Goal: Information Seeking & Learning: Compare options

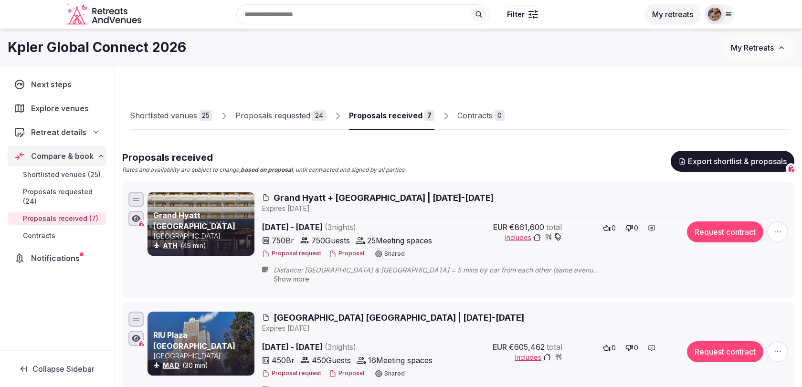
click at [391, 199] on span "Grand Hyatt + [GEOGRAPHIC_DATA] | [DATE]-[DATE]" at bounding box center [383, 198] width 220 height 12
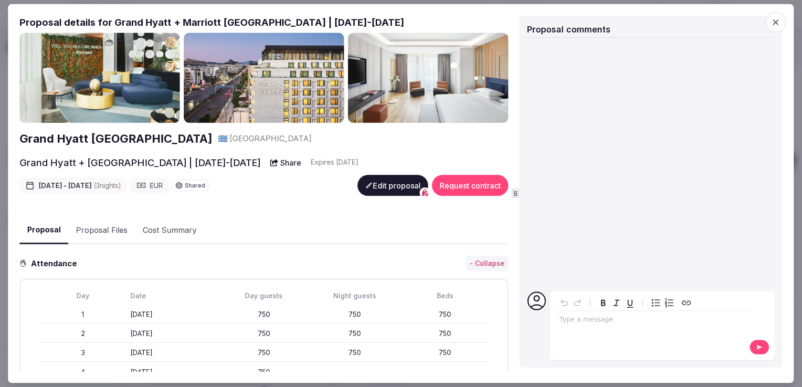
click at [79, 238] on button "Proposal Files" at bounding box center [101, 230] width 67 height 28
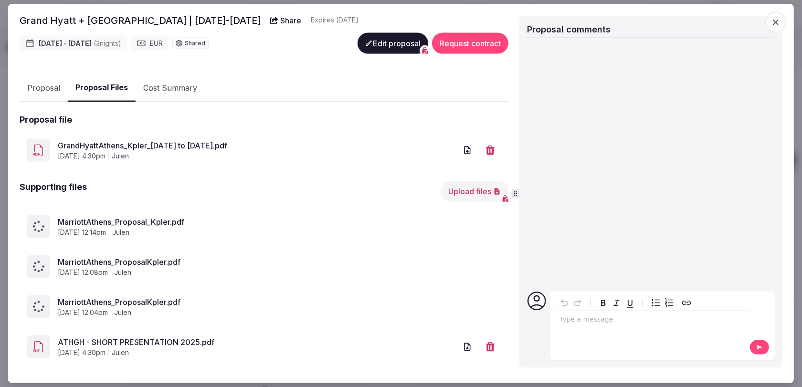
scroll to position [155, 0]
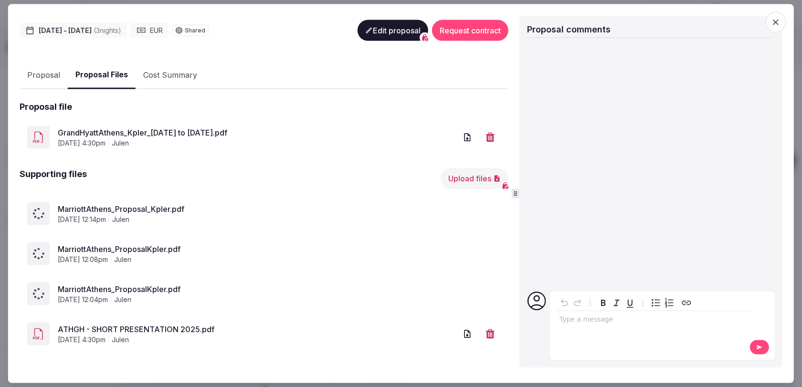
click at [780, 29] on span "button" at bounding box center [775, 21] width 21 height 21
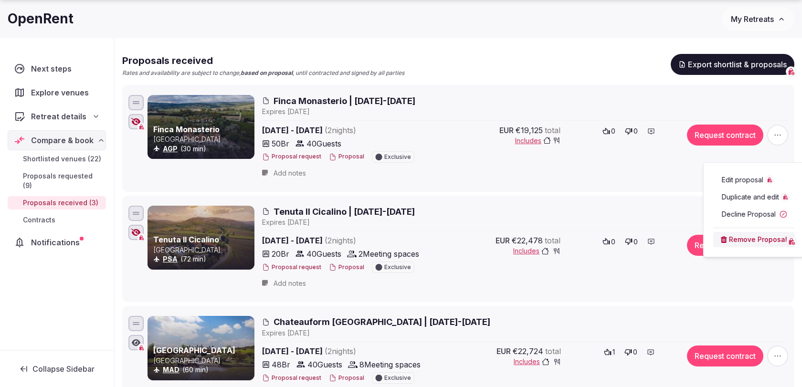
scroll to position [103, 0]
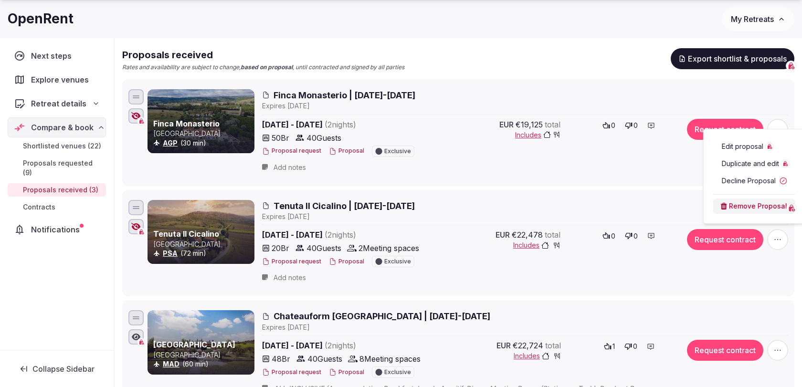
click at [477, 73] on div "Proposals received Rates and availability are subject to change, based on propo…" at bounding box center [458, 232] width 672 height 368
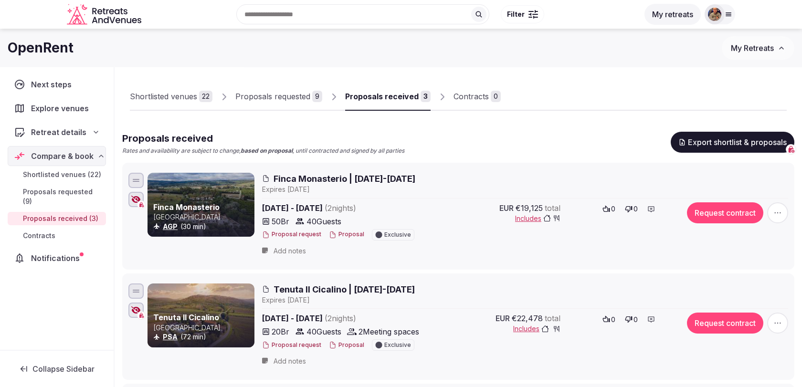
scroll to position [0, 0]
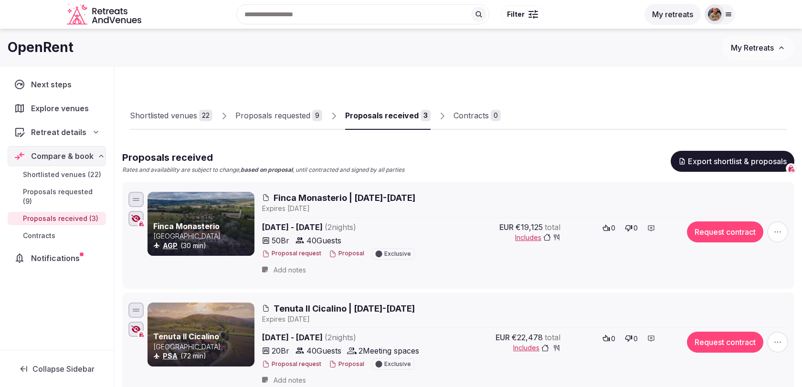
click at [294, 118] on div "Proposals requested" at bounding box center [272, 115] width 75 height 11
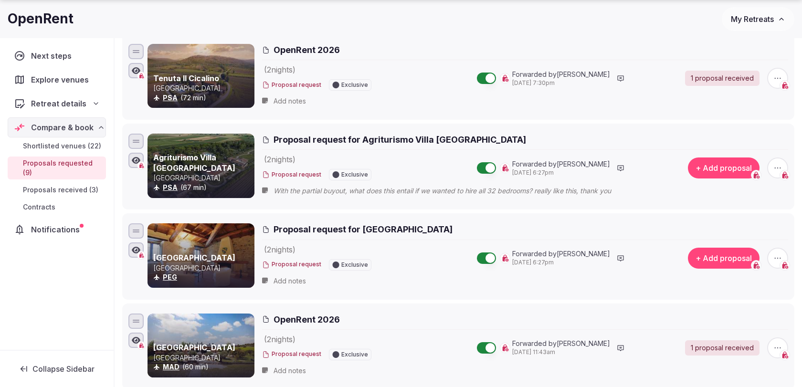
scroll to position [230, 0]
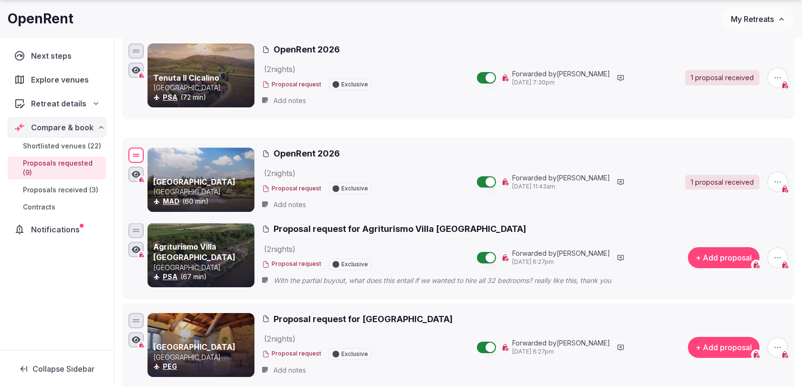
drag, startPoint x: 132, startPoint y: 319, endPoint x: 131, endPoint y: 156, distance: 163.2
click at [131, 155] on div at bounding box center [135, 154] width 15 height 15
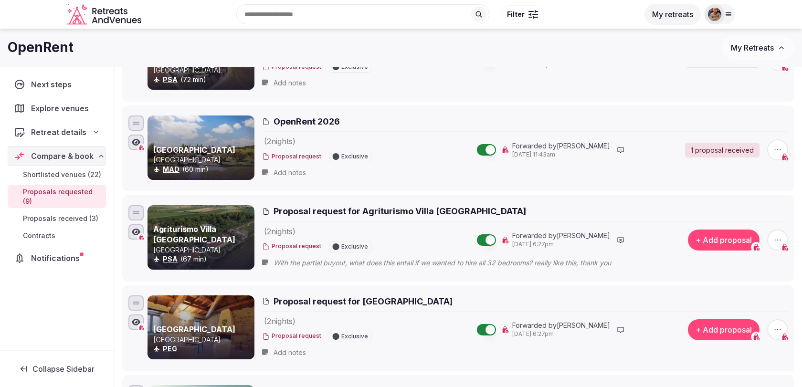
scroll to position [237, 0]
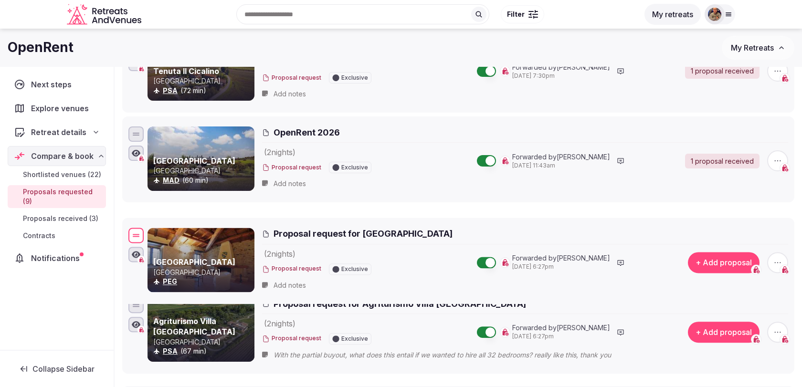
drag, startPoint x: 134, startPoint y: 307, endPoint x: 133, endPoint y: 231, distance: 75.4
click at [134, 230] on div at bounding box center [135, 235] width 15 height 15
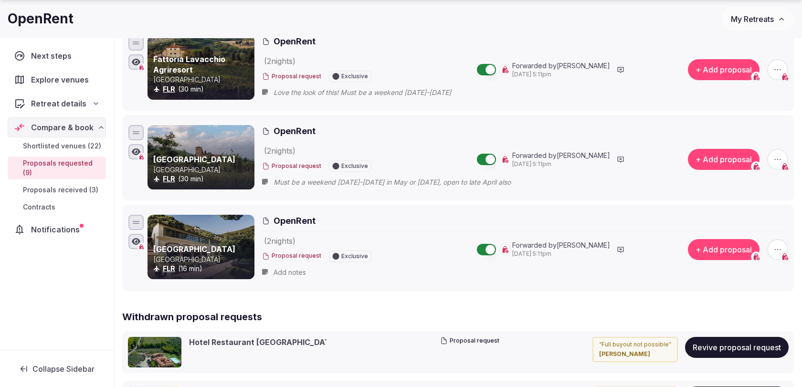
scroll to position [703, 0]
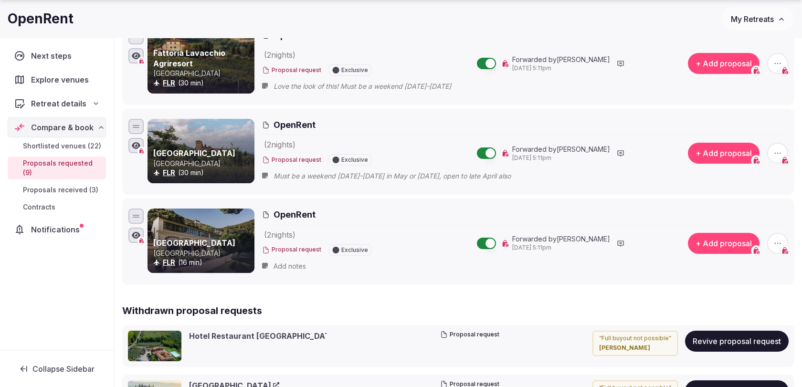
click at [781, 233] on span "button" at bounding box center [777, 243] width 21 height 21
click at [738, 170] on button "Add proposal" at bounding box center [741, 162] width 109 height 15
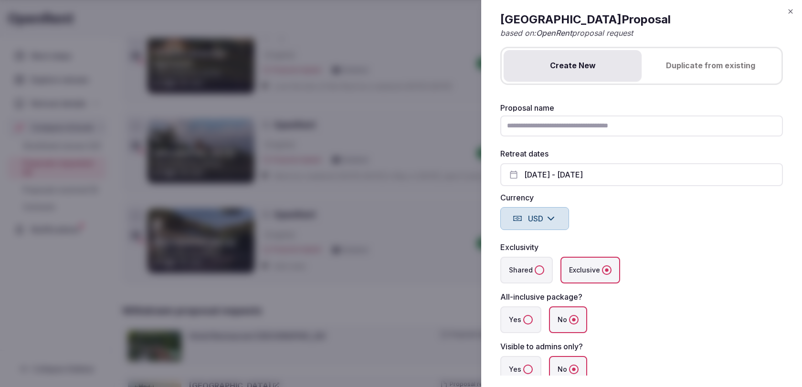
click at [790, 12] on icon "button" at bounding box center [790, 12] width 8 height 8
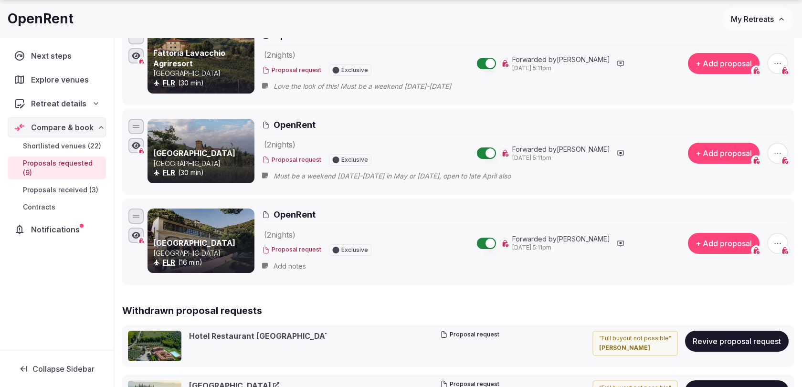
click at [780, 239] on icon "button" at bounding box center [778, 244] width 10 height 10
click at [739, 184] on button "Withdraw proposal request" at bounding box center [741, 179] width 109 height 15
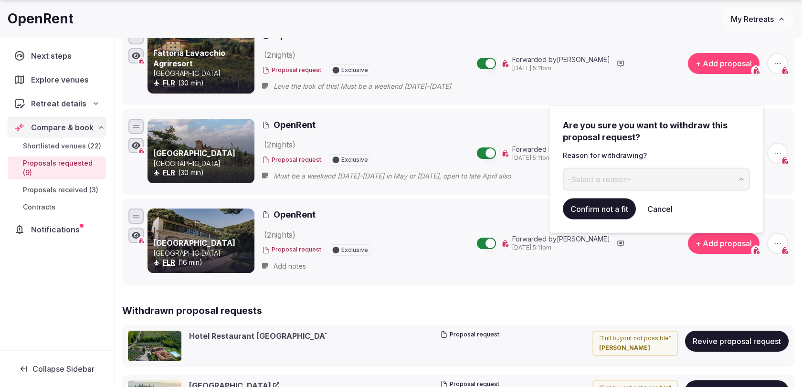
click at [647, 184] on button "-Select a reason-" at bounding box center [656, 179] width 187 height 23
click at [603, 206] on button "Confirm not a fit" at bounding box center [599, 209] width 73 height 21
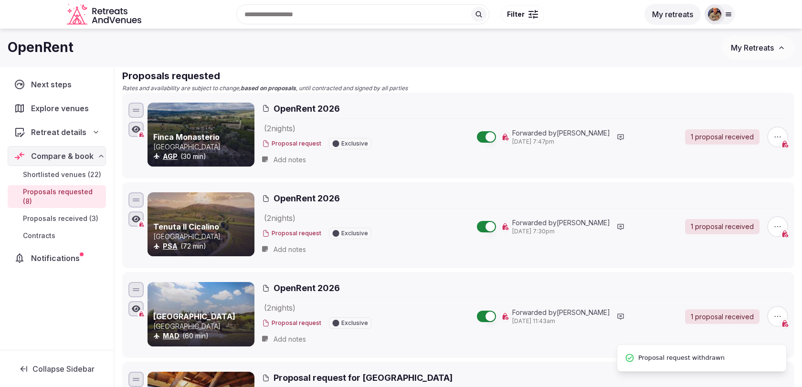
scroll to position [0, 0]
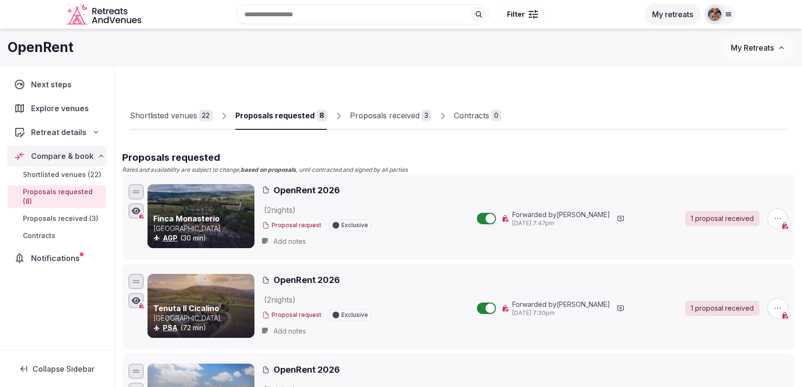
click at [196, 119] on div "Shortlisted venues" at bounding box center [163, 115] width 67 height 11
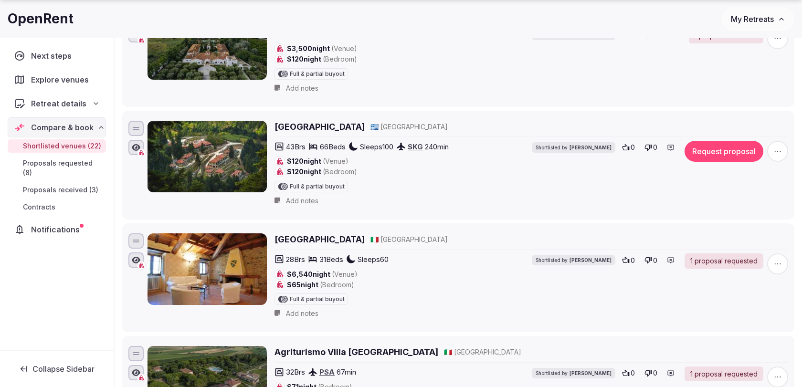
scroll to position [185, 0]
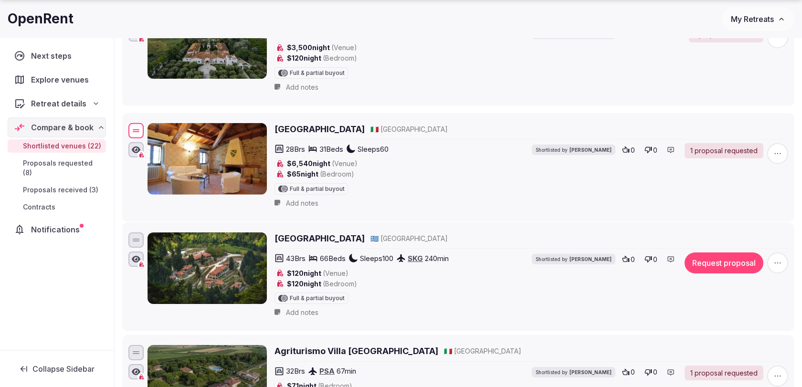
drag, startPoint x: 131, startPoint y: 236, endPoint x: 131, endPoint y: 127, distance: 108.3
click at [131, 127] on div at bounding box center [135, 130] width 15 height 15
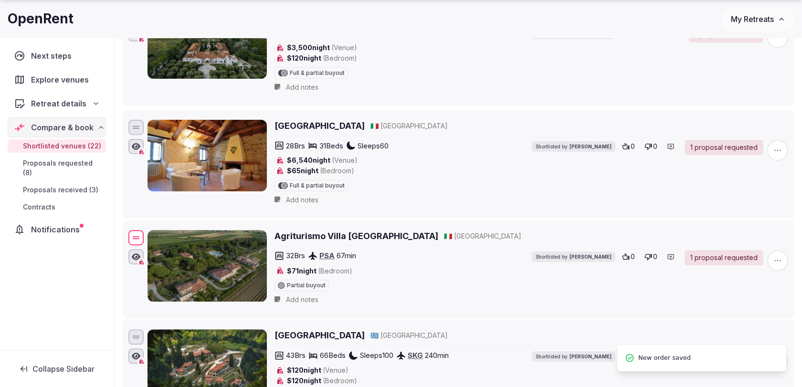
drag, startPoint x: 138, startPoint y: 348, endPoint x: 136, endPoint y: 235, distance: 113.1
click at [136, 238] on div at bounding box center [136, 238] width 7 height 1
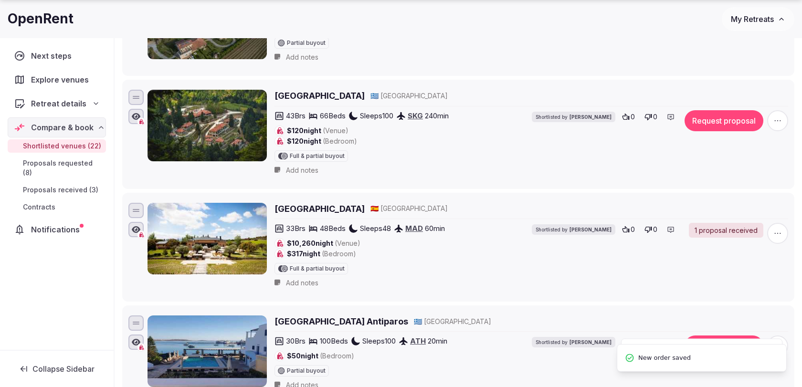
scroll to position [431, 0]
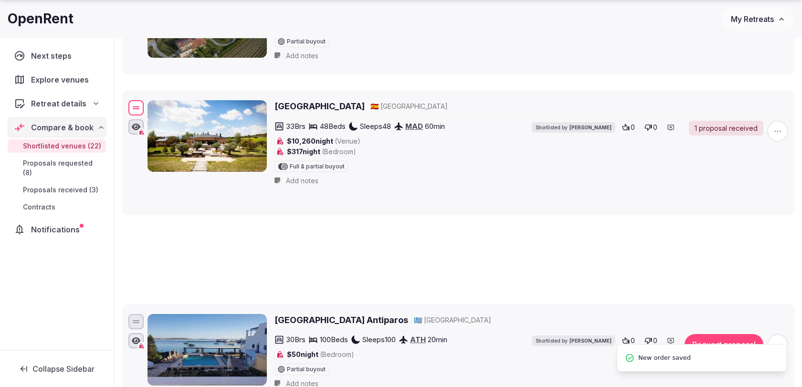
drag, startPoint x: 135, startPoint y: 202, endPoint x: 135, endPoint y: 97, distance: 105.0
click at [135, 106] on div at bounding box center [136, 106] width 7 height 1
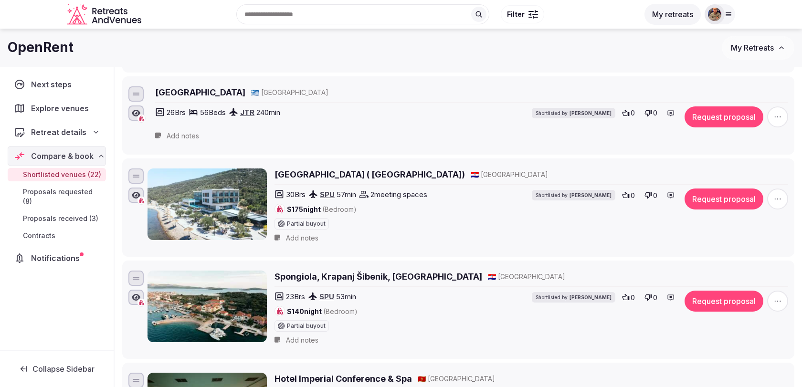
scroll to position [756, 0]
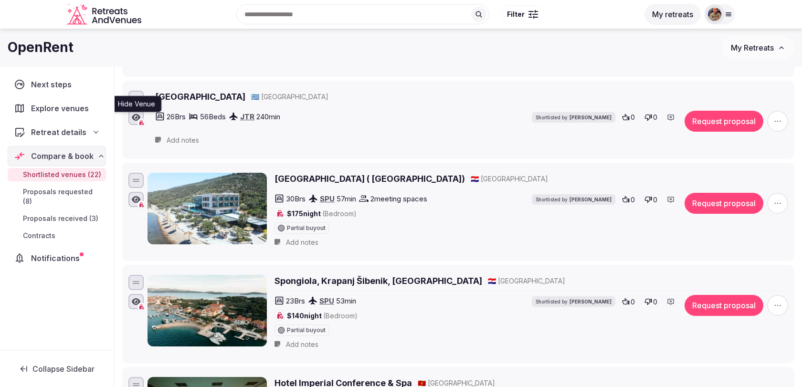
click at [133, 114] on icon "button" at bounding box center [136, 117] width 9 height 7
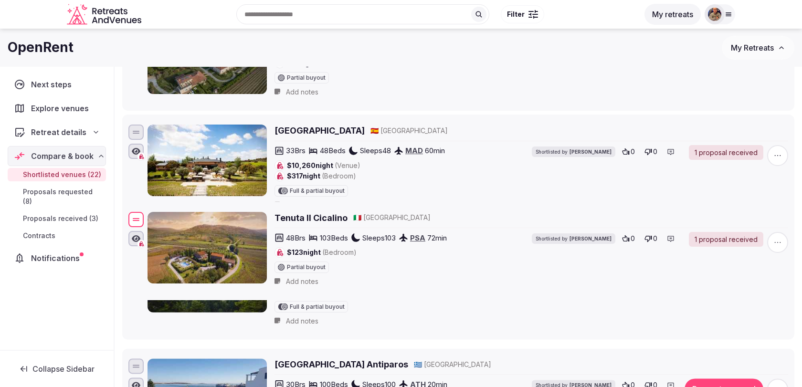
scroll to position [0, 0]
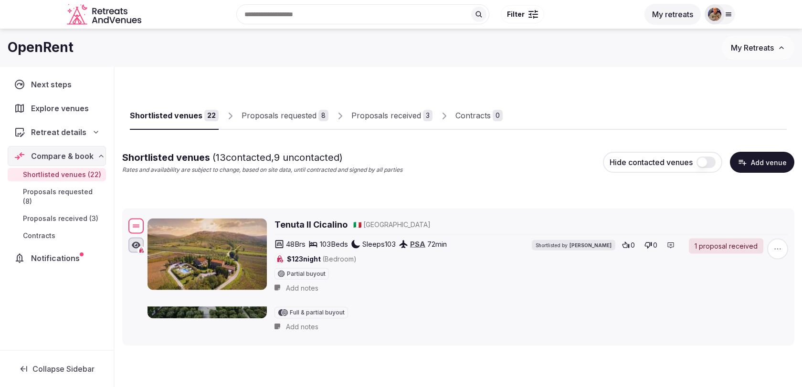
drag, startPoint x: 138, startPoint y: 162, endPoint x: 151, endPoint y: 226, distance: 65.8
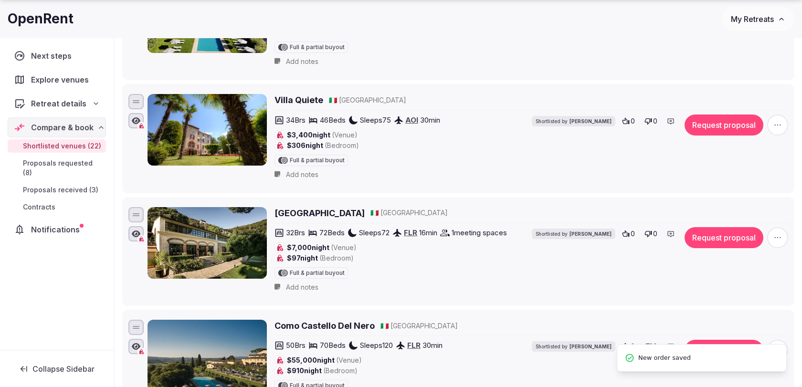
scroll to position [1561, 0]
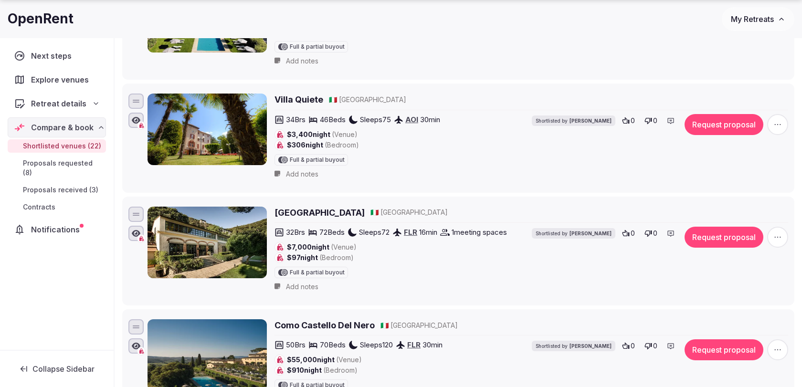
click at [781, 232] on icon "button" at bounding box center [778, 237] width 10 height 10
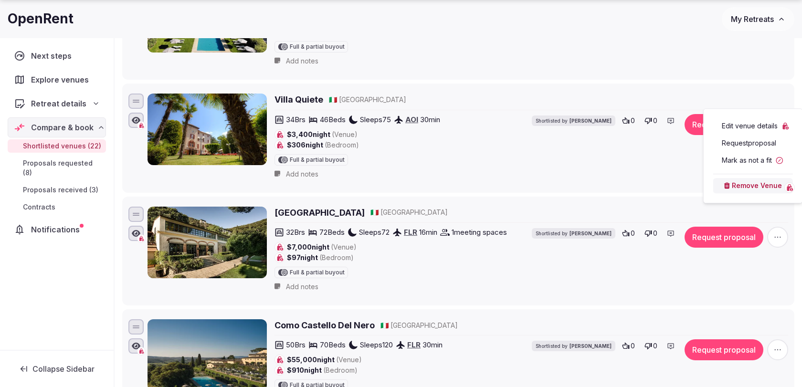
click at [745, 164] on button "Mark as not a fit" at bounding box center [753, 160] width 80 height 15
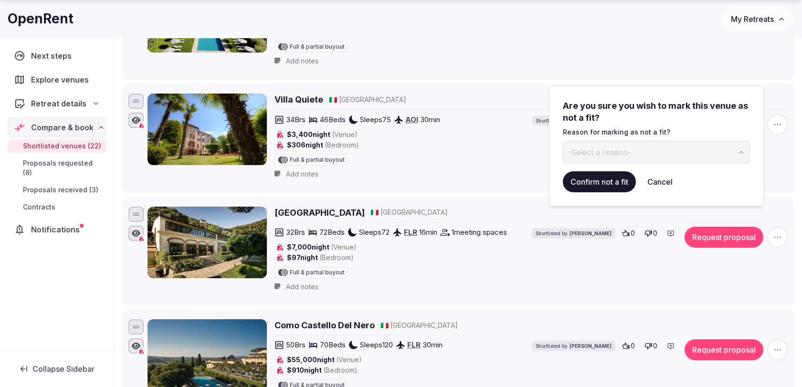
click at [663, 145] on button "-Select a reason-" at bounding box center [656, 152] width 187 height 23
type input "*"
click at [659, 181] on button "Cancel" at bounding box center [659, 181] width 41 height 21
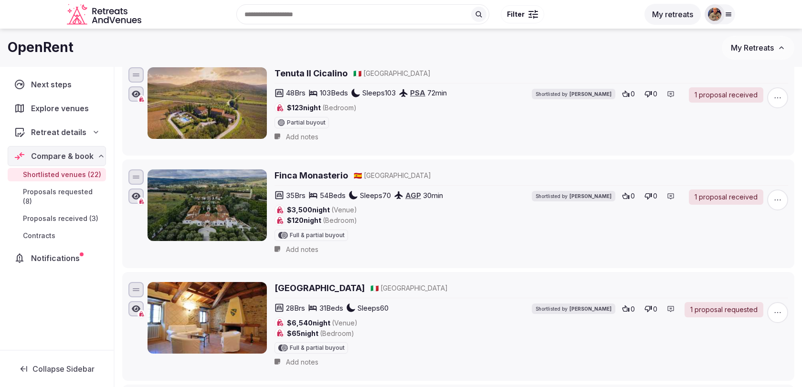
scroll to position [0, 0]
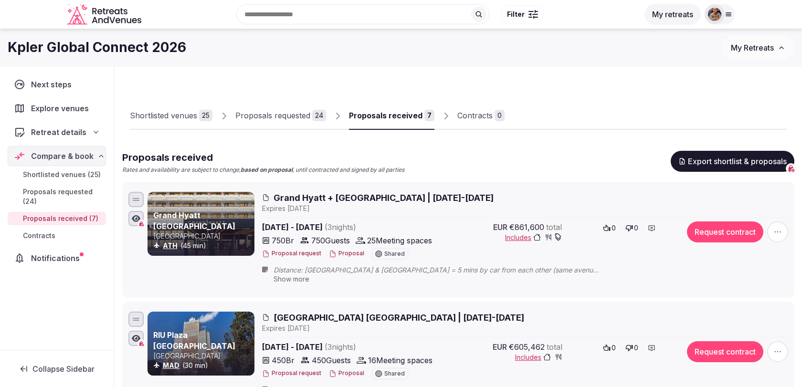
click at [366, 196] on span "Grand Hyatt + [GEOGRAPHIC_DATA] | [DATE]-[DATE]" at bounding box center [383, 198] width 220 height 12
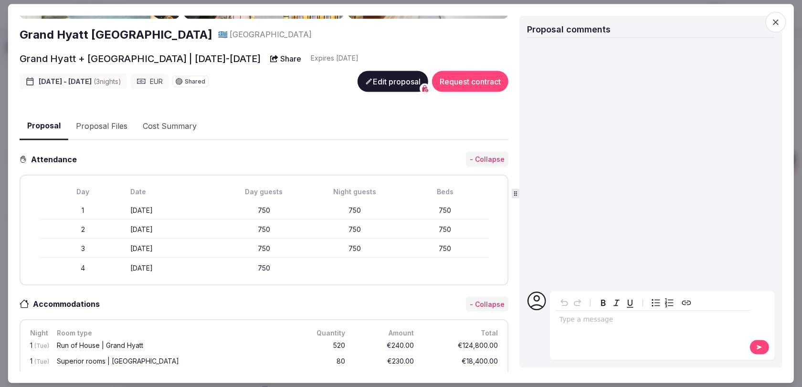
scroll to position [113, 0]
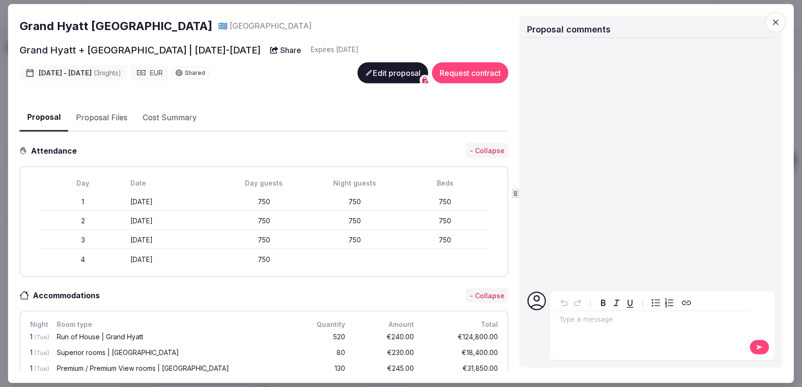
click at [123, 118] on button "Proposal Files" at bounding box center [101, 118] width 67 height 28
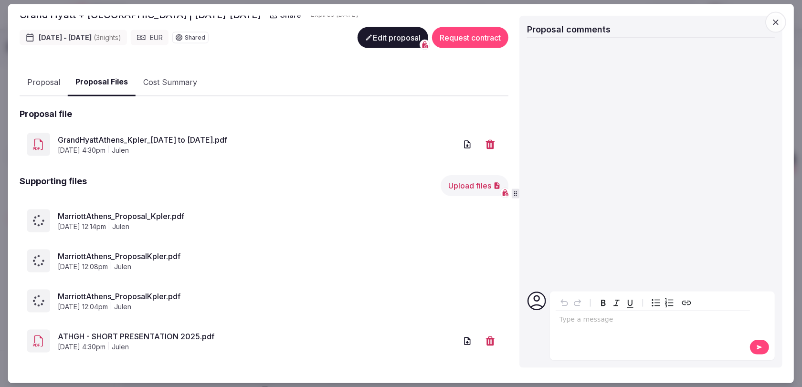
scroll to position [155, 0]
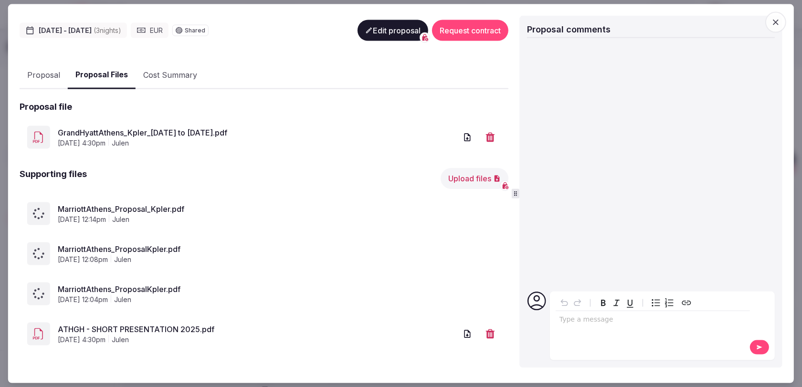
click at [774, 24] on icon "button" at bounding box center [776, 22] width 10 height 10
